Goal: Task Accomplishment & Management: Manage account settings

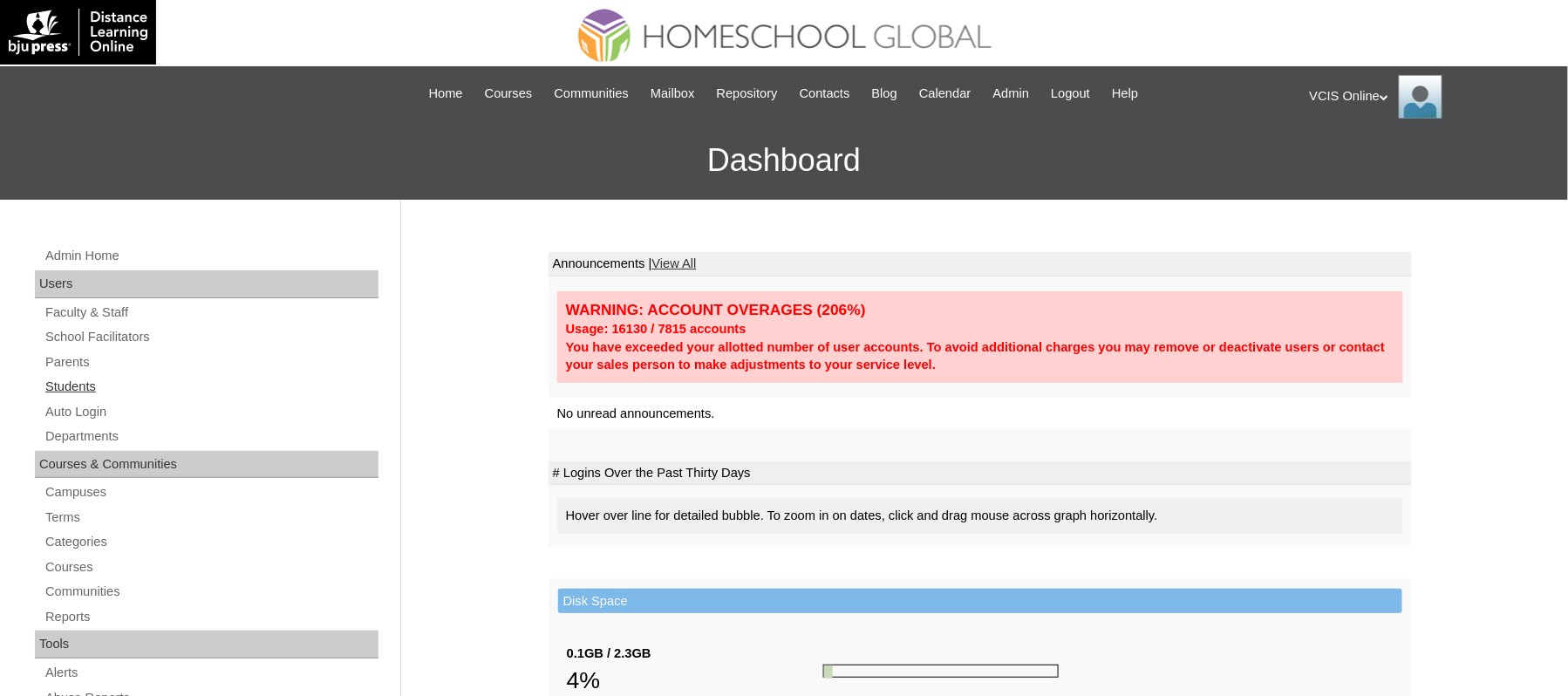
click at [63, 380] on link "Students" at bounding box center [211, 386] width 335 height 21
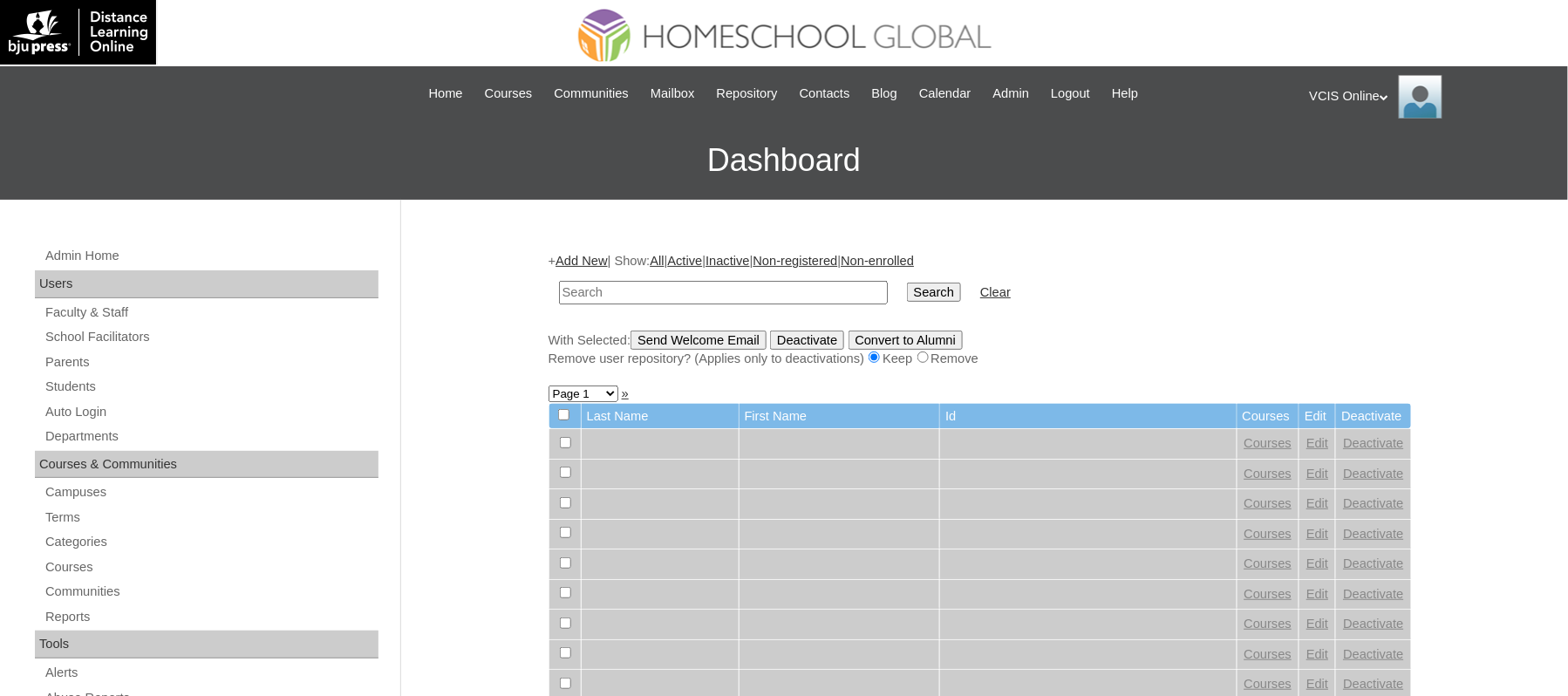
click at [621, 280] on input "text" at bounding box center [723, 291] width 329 height 23
type input "[PERSON_NAME]"
click at [907, 282] on input "Search" at bounding box center [934, 291] width 54 height 19
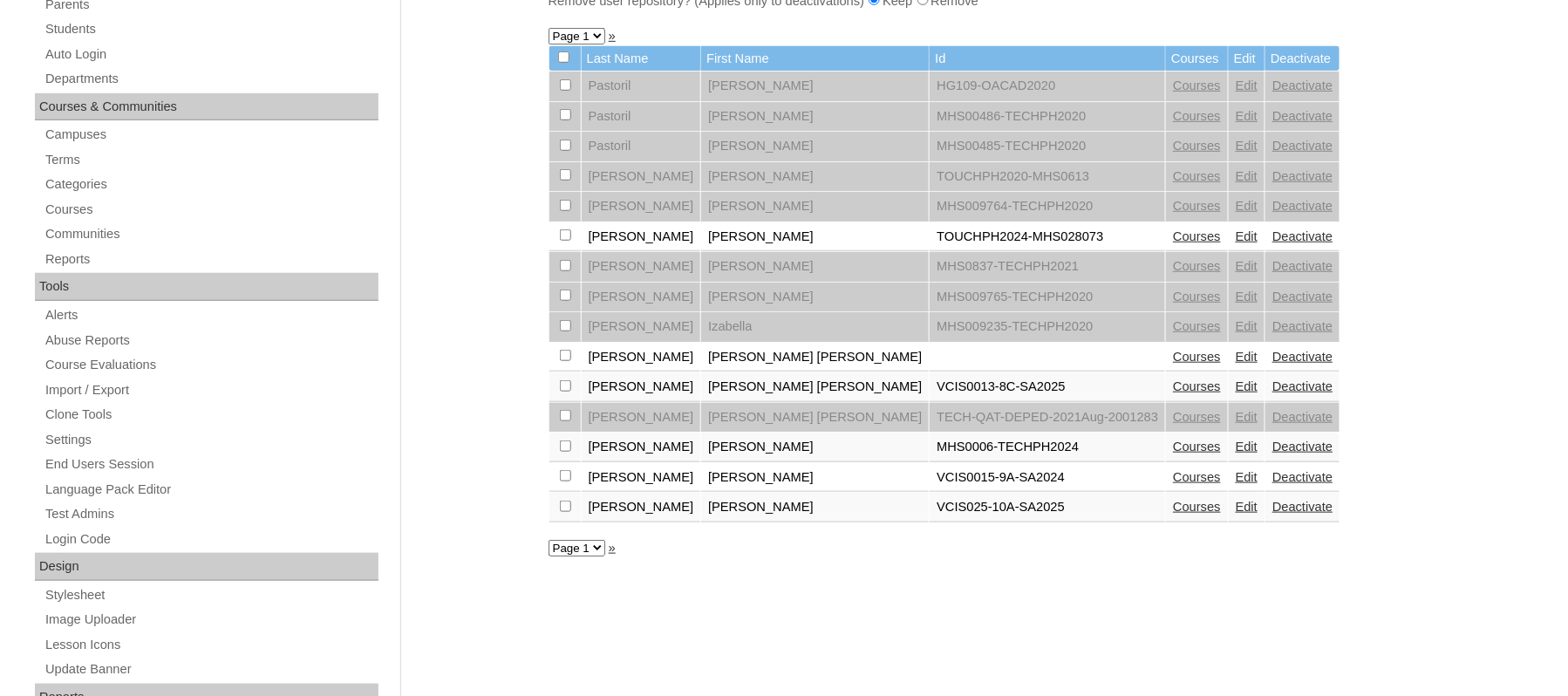
scroll to position [359, 0]
click at [1236, 378] on link "Edit" at bounding box center [1246, 384] width 21 height 14
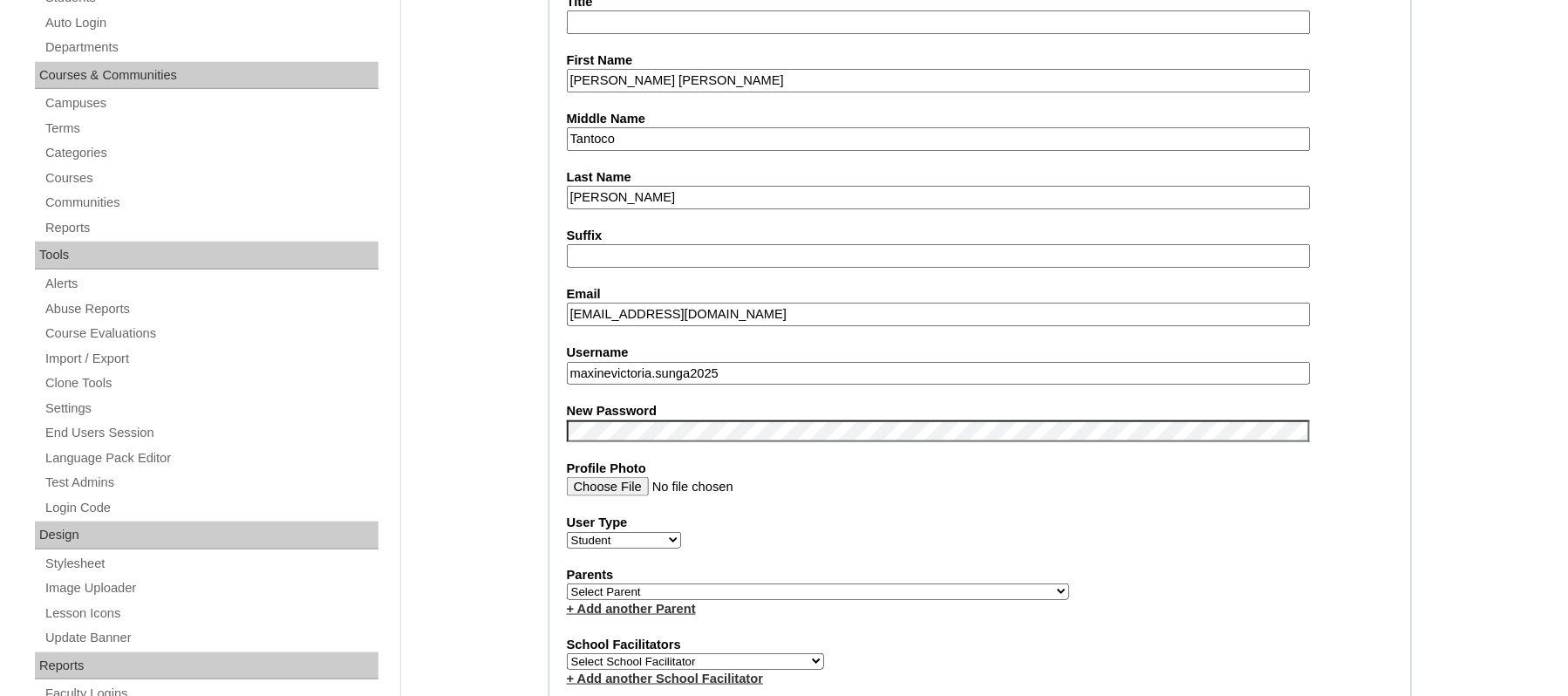
scroll to position [391, 0]
click at [981, 360] on input "maxinevictoria.sunga2025" at bounding box center [939, 371] width 744 height 23
click at [1142, 475] on input "Profile Photo" at bounding box center [939, 484] width 744 height 19
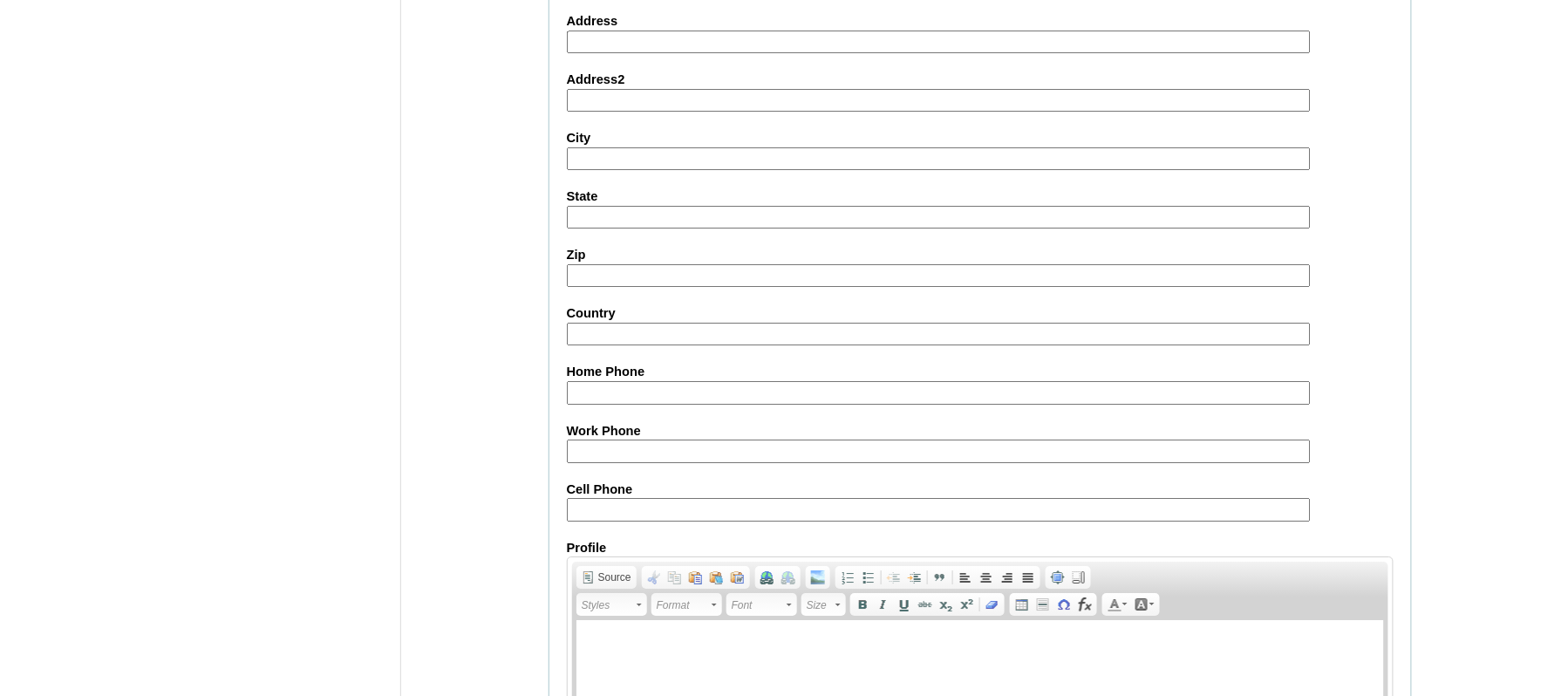
scroll to position [1908, 0]
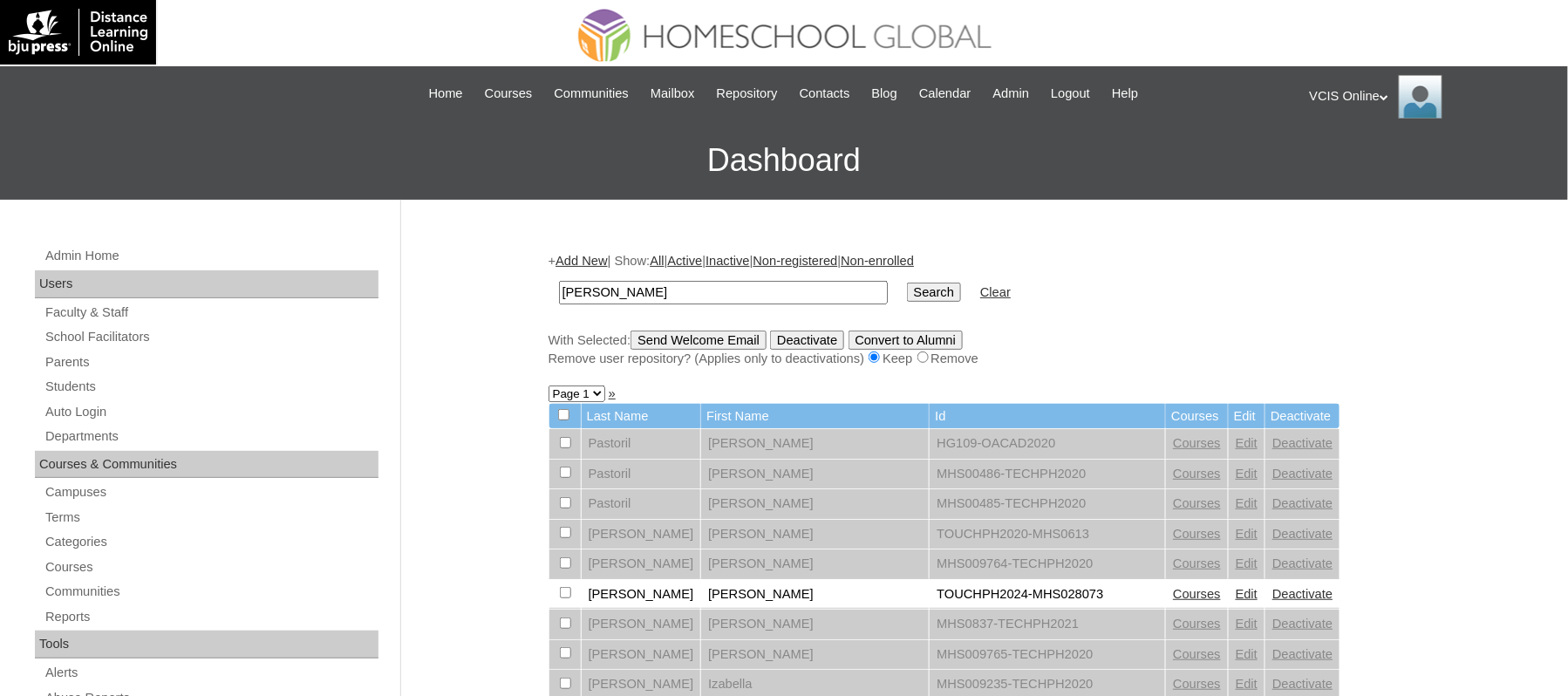
click at [1338, 96] on div "VCIS Online My Profile My Settings Logout" at bounding box center [1430, 97] width 240 height 44
click at [1070, 91] on span "Logout" at bounding box center [1070, 94] width 39 height 20
